Goal: Task Accomplishment & Management: Manage account settings

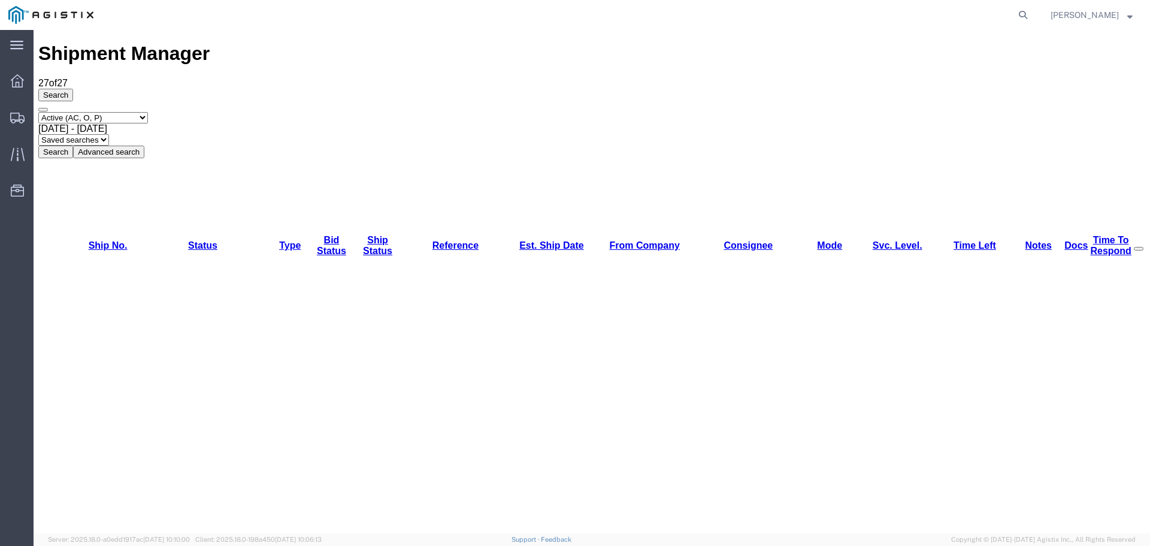
click at [29, 9] on img at bounding box center [50, 15] width 85 height 18
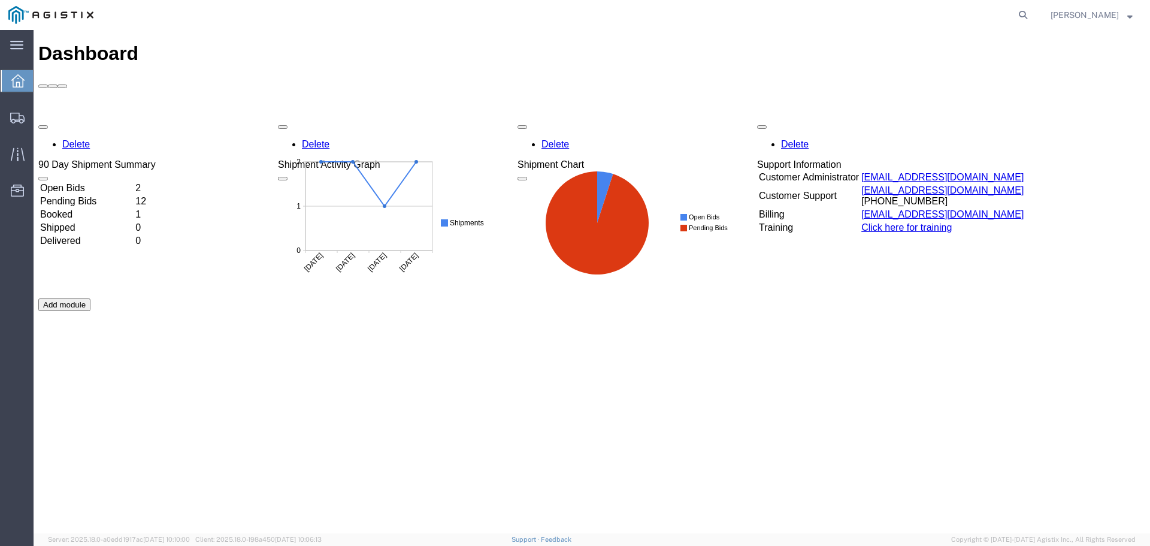
click at [95, 208] on td "Booked" at bounding box center [87, 214] width 94 height 12
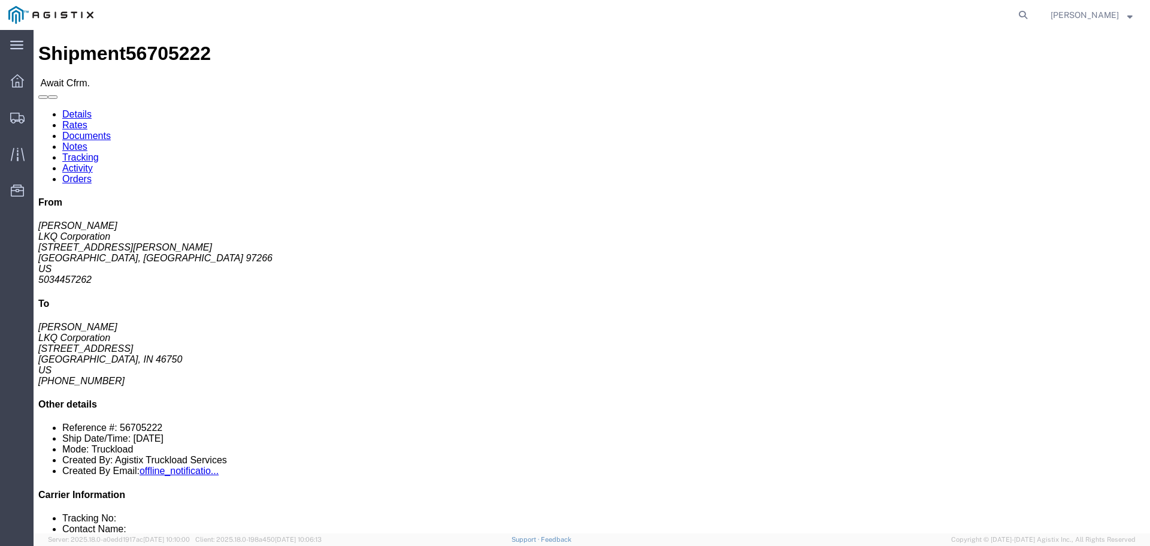
click link "Rates"
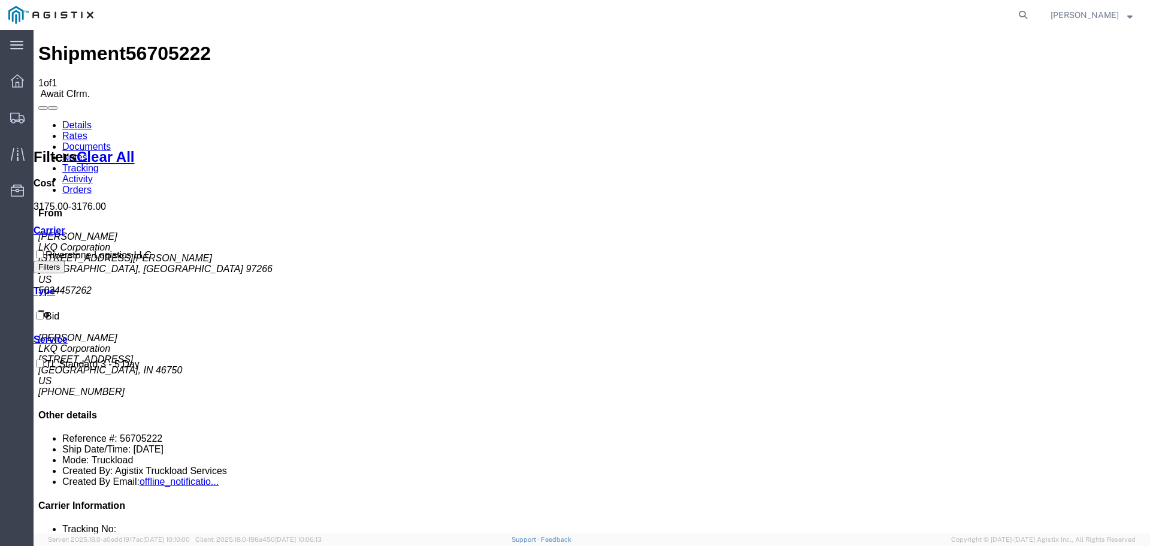
click at [85, 120] on link "Details" at bounding box center [76, 125] width 29 height 10
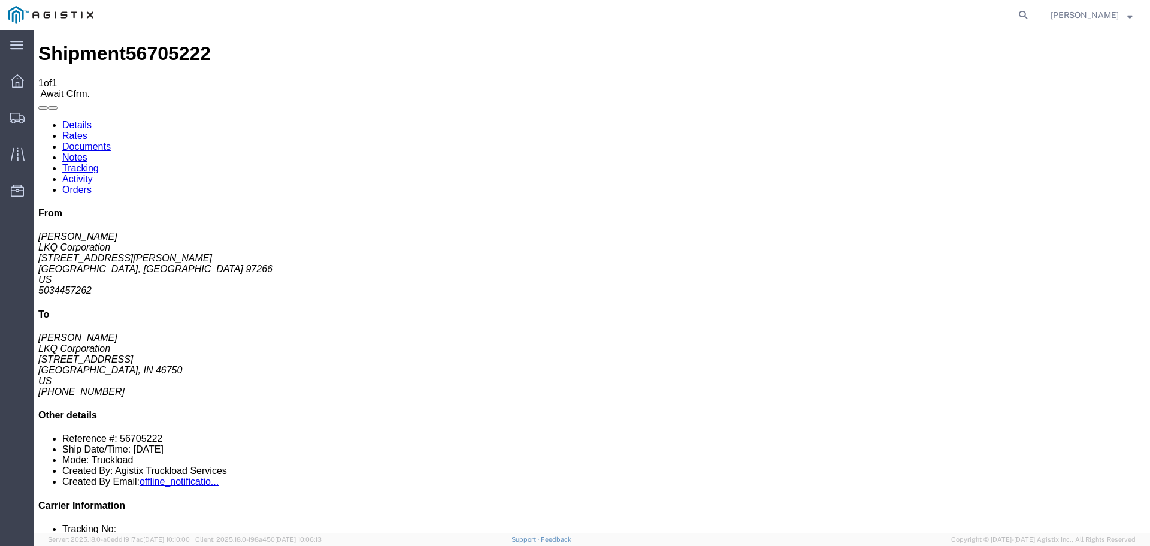
click link "Confirm"
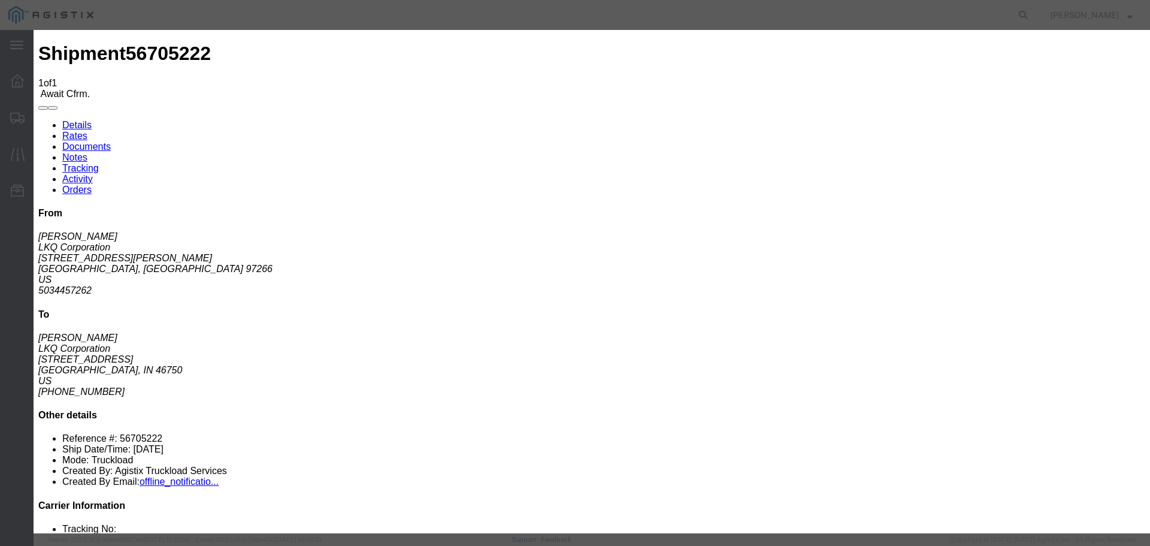
click input "text"
type input "5862656432"
click input "text"
type input "56705222"
click input "text"
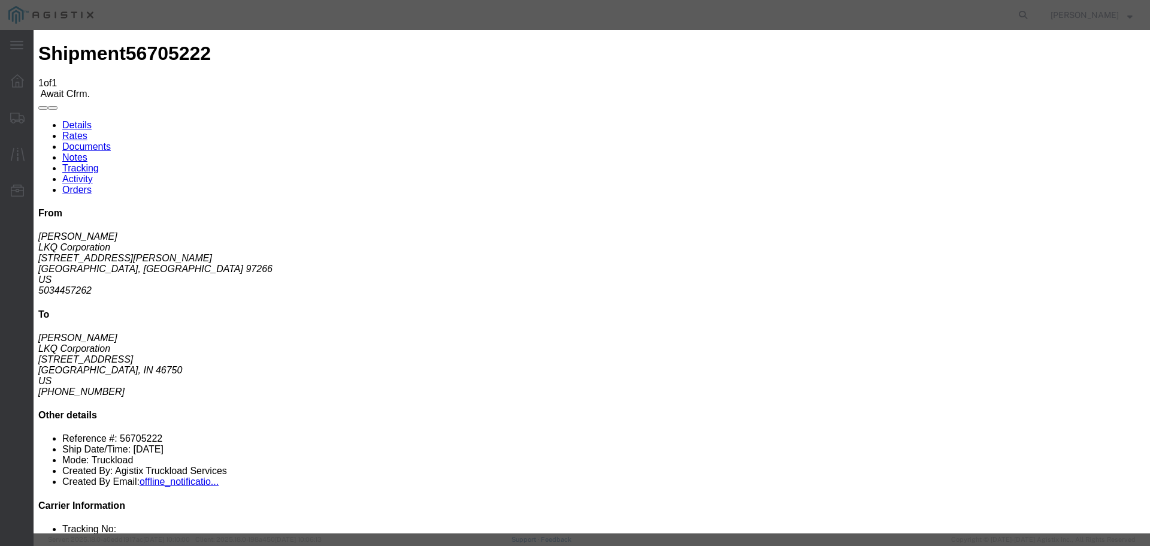
type input "[PERSON_NAME]"
click button "Submit"
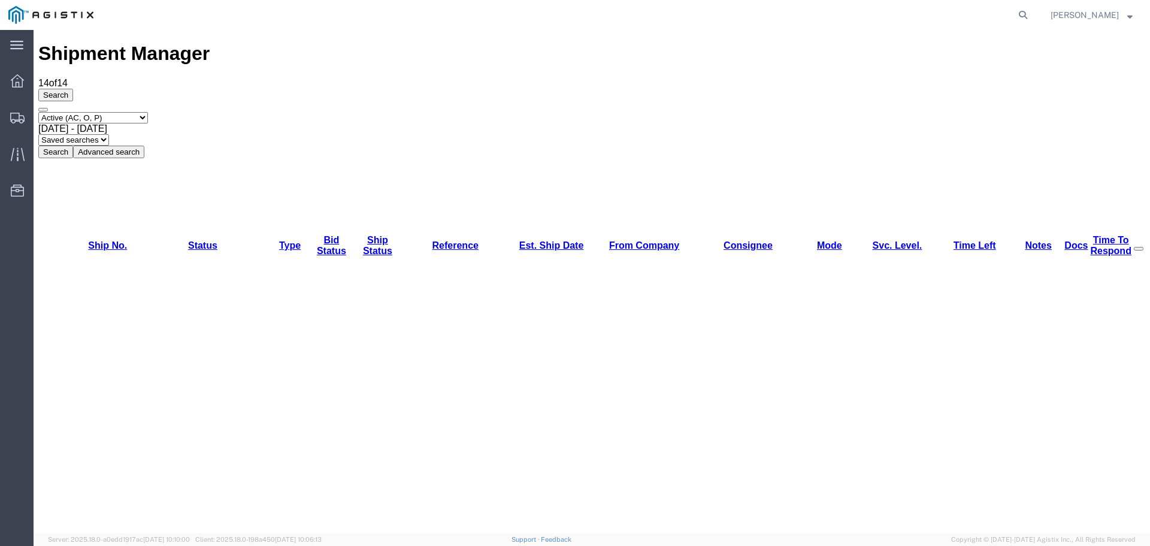
drag, startPoint x: 32, startPoint y: 9, endPoint x: 41, endPoint y: 11, distance: 9.3
click at [32, 9] on img at bounding box center [50, 15] width 85 height 18
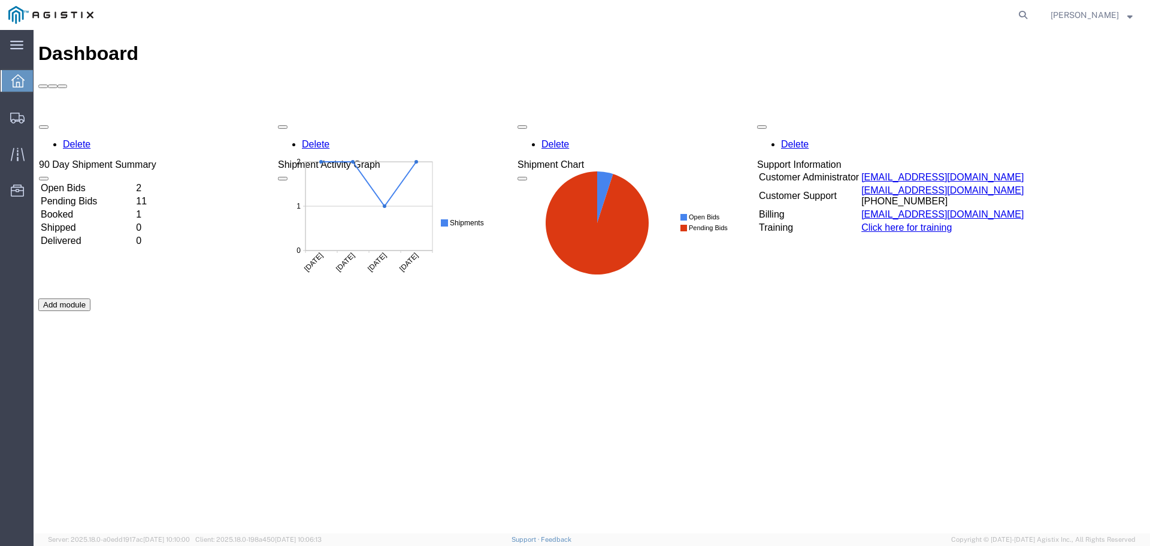
click at [83, 143] on div "Delete 90 Day Shipment Summary Open Bids 2 Pending Bids 11 Booked 1 Shipped 0 D…" at bounding box center [591, 298] width 1107 height 359
click at [70, 208] on td "Booked" at bounding box center [87, 214] width 94 height 12
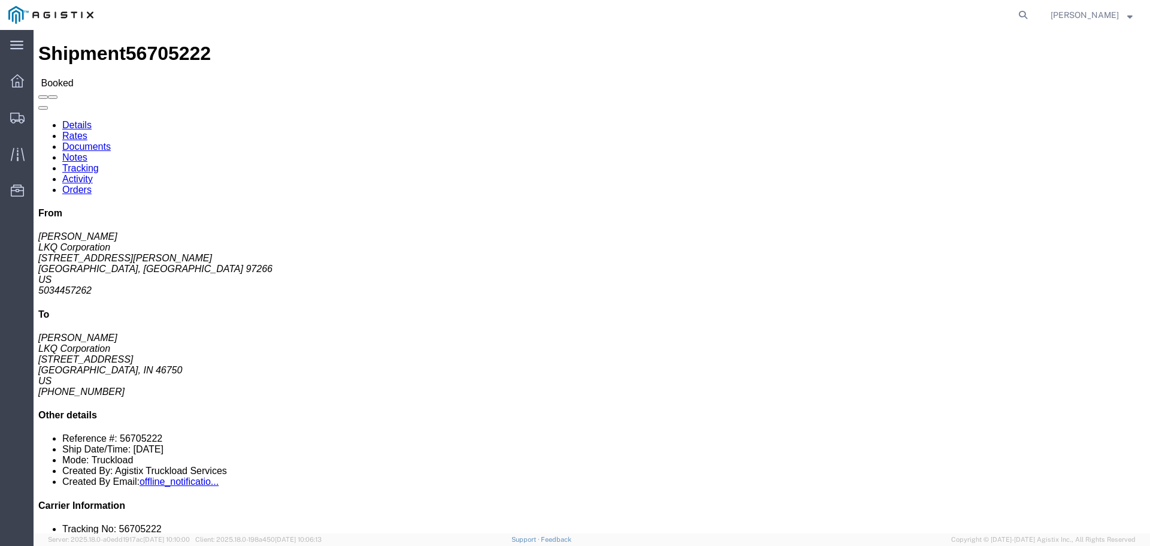
drag, startPoint x: 12, startPoint y: 114, endPoint x: 144, endPoint y: 118, distance: 131.8
click address "LKQ Corporation ([PERSON_NAME]) 1830 [STREET_ADDRESS][PERSON_NAME] 5034457262 […"
copy address "LKQ Corporation ([PERSON_NAME])"
drag, startPoint x: 12, startPoint y: 139, endPoint x: 89, endPoint y: 139, distance: 76.7
click address "LKQ Corporation ([PERSON_NAME]) 1830 [STREET_ADDRESS][PERSON_NAME] 5034457262 […"
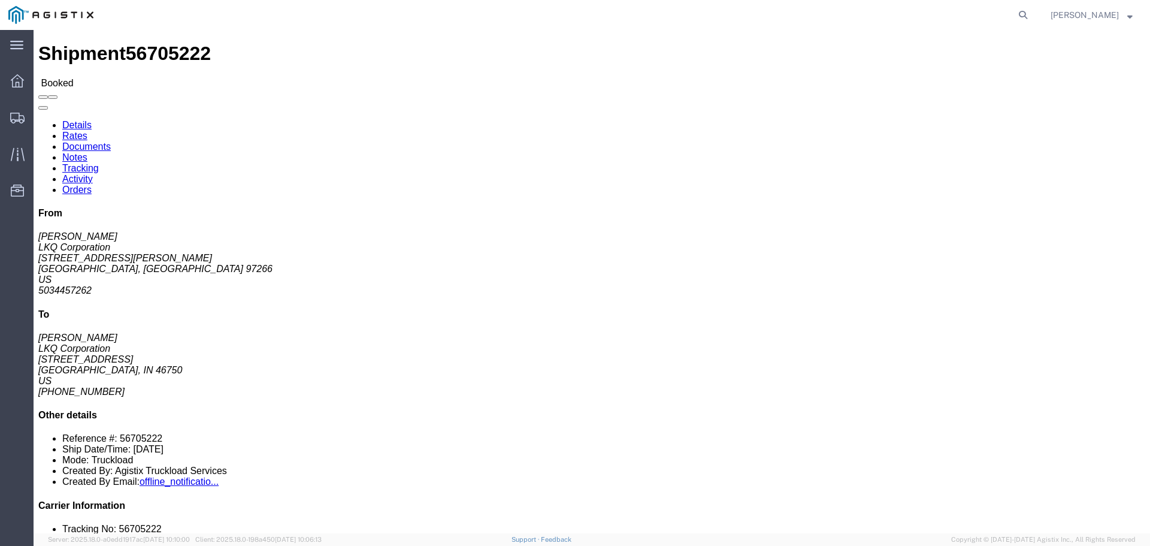
copy address "[STREET_ADDRESS][PERSON_NAME]"
drag, startPoint x: 229, startPoint y: 114, endPoint x: 355, endPoint y: 120, distance: 125.9
click div "Ship To LKQ Corporation ([PERSON_NAME]) 3392 [STREET_ADDRESS][PERSON_NAME] [PHO…"
copy address "LKQ Corporation ([PERSON_NAME])"
drag, startPoint x: 230, startPoint y: 140, endPoint x: 298, endPoint y: 143, distance: 68.4
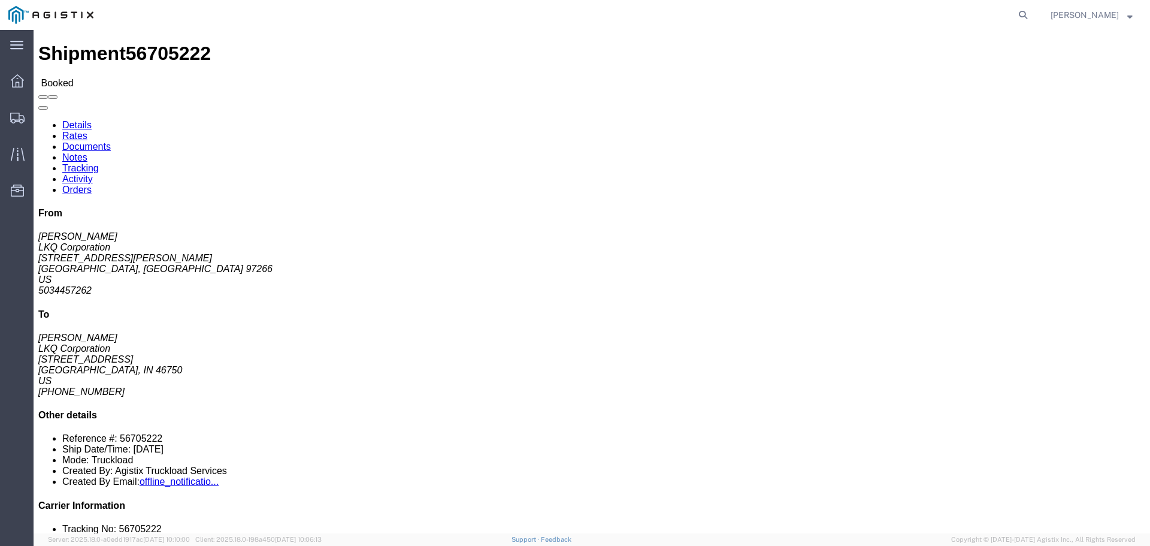
click address "LKQ Corporation ([PERSON_NAME]) 3392 [STREET_ADDRESS][PERSON_NAME] [PHONE_NUMBE…"
copy address "[STREET_ADDRESS]"
drag, startPoint x: 722, startPoint y: 115, endPoint x: 761, endPoint y: 114, distance: 38.4
click p "Bill Of Lading: 56705222 Purchase Order: T31448"
copy b "56705222"
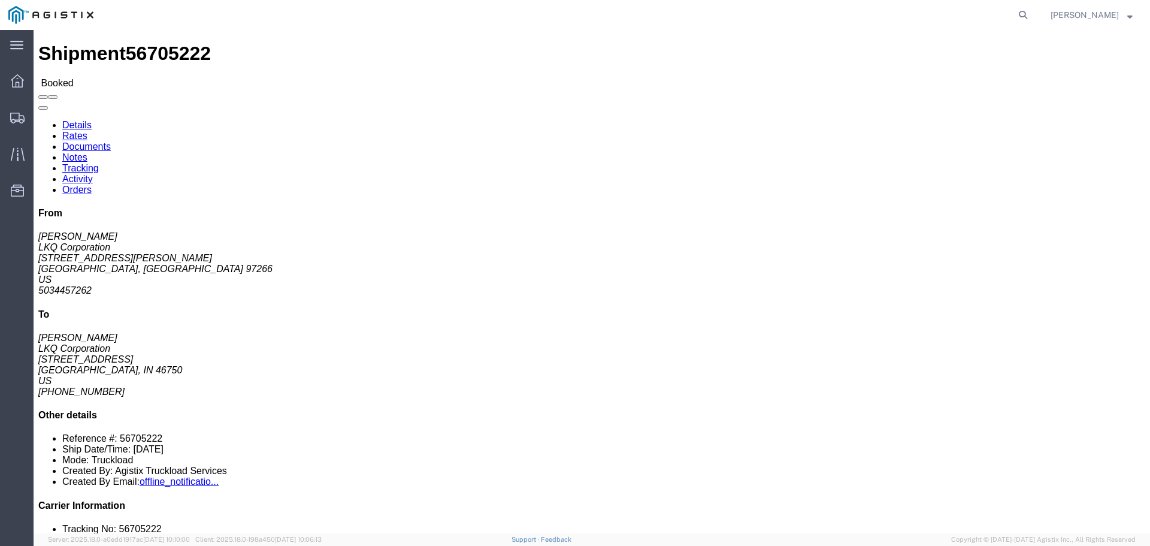
drag, startPoint x: 733, startPoint y: 130, endPoint x: 769, endPoint y: 131, distance: 35.3
click p "Bill Of Lading: 56705222 Purchase Order: T31448"
copy b "T31448"
click div "Ship To LKQ Corporation ([PERSON_NAME]) 3392 [STREET_ADDRESS][PERSON_NAME] [PHO…"
click link "Rates"
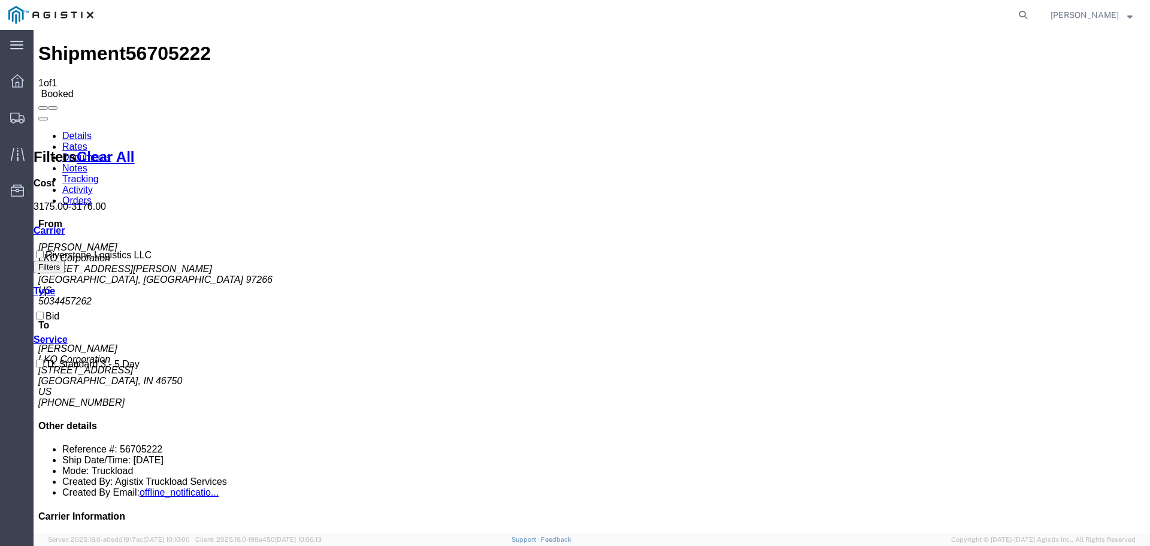
click at [86, 131] on link "Details" at bounding box center [76, 136] width 29 height 10
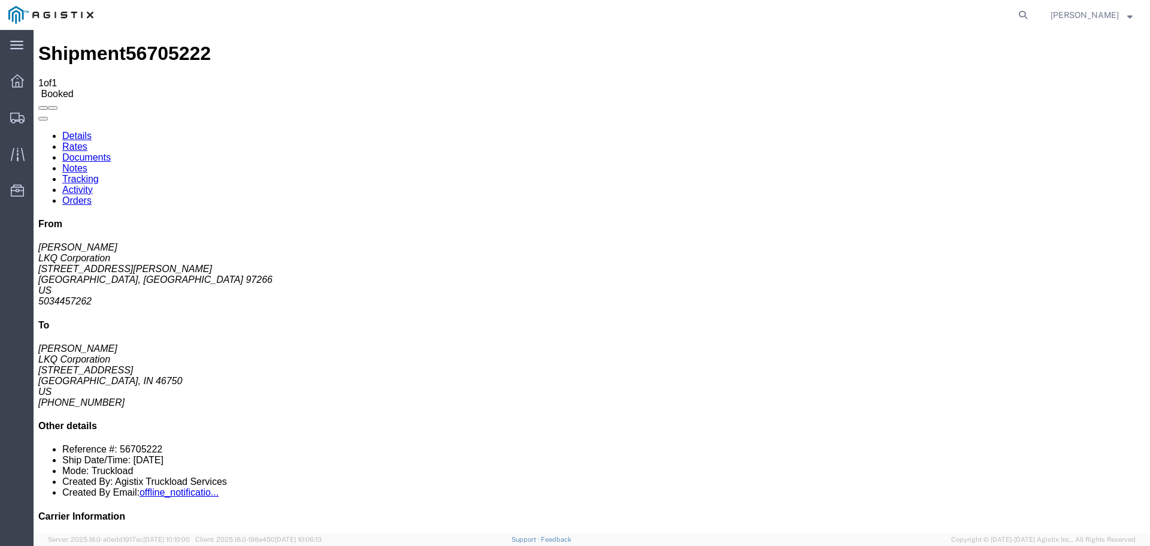
drag, startPoint x: 79, startPoint y: 405, endPoint x: 187, endPoint y: 407, distance: 107.8
click p "Dimensions: L 48.00 x W 8.00 x H 8.00 FT"
click div "Total weight: 40000.00 LBS Carton count: 0 Dimensions: L 48.00 x W 8.00 x H 8.0…"
drag, startPoint x: 72, startPoint y: 407, endPoint x: 188, endPoint y: 409, distance: 116.2
click p "Dimensions: L 48.00 x W 8.00 x H 8.00 FT"
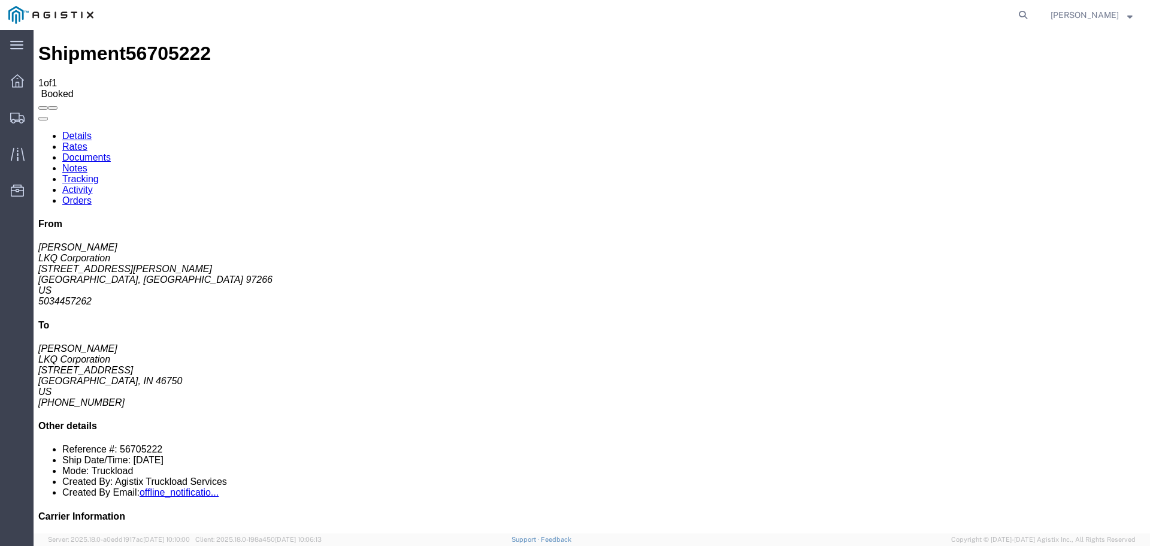
copy b "L 48.00 x W 8.00 x H 8.00 FT"
click p "Carton count: 0"
